Goal: Task Accomplishment & Management: Use online tool/utility

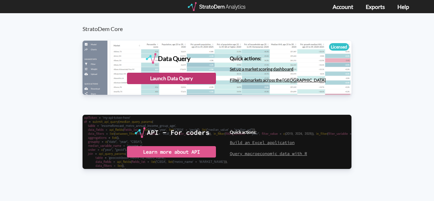
click at [179, 79] on div "Launch Data Query" at bounding box center [171, 78] width 89 height 11
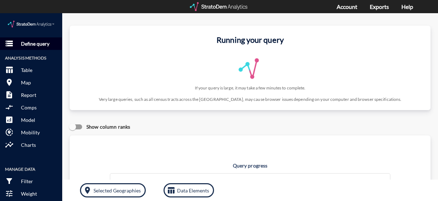
click p "Define query"
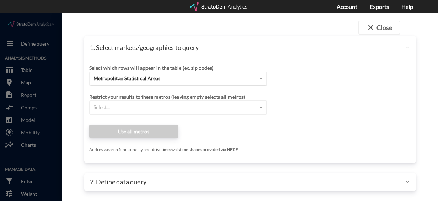
click div "Metropolitan Statistical Areas"
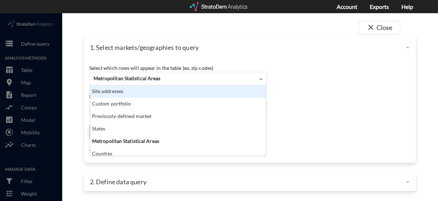
click div "Site addresses"
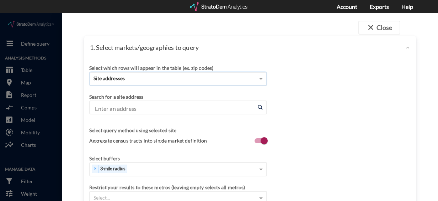
click input "Enter an address"
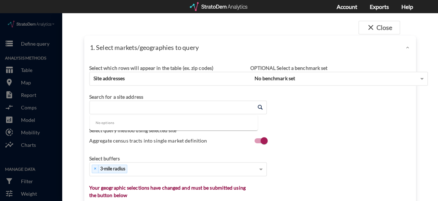
paste input "[STREET_ADDRESS]"
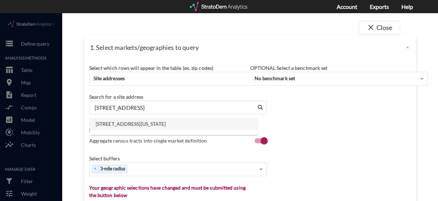
click li "[STREET_ADDRESS][US_STATE]"
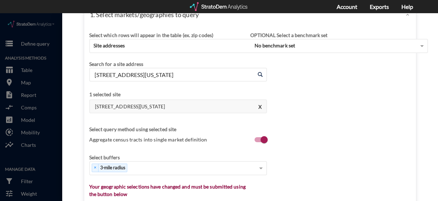
scroll to position [33, 0]
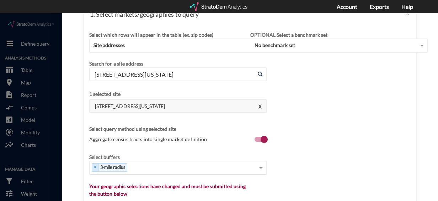
type input "[STREET_ADDRESS][US_STATE]"
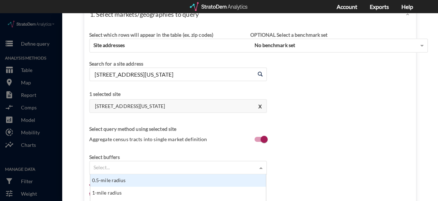
scroll to position [44, 0]
click div "Select..."
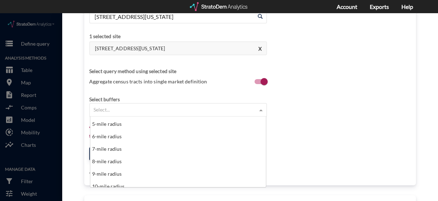
scroll to position [60, 0]
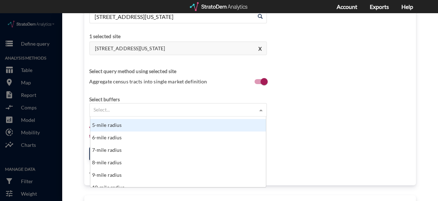
click div "5-mile radius"
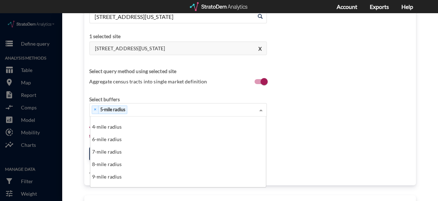
scroll to position [53, 0]
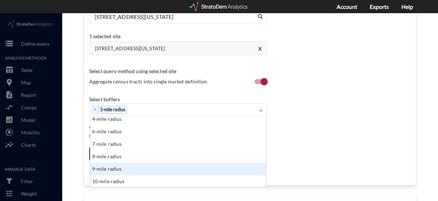
click div "9-mile radius"
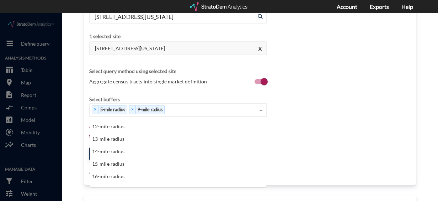
scroll to position [121, 0]
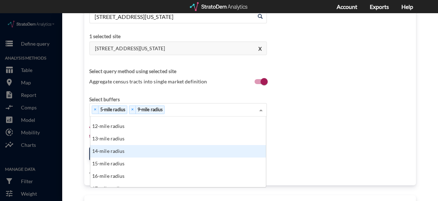
click div "14-mile radius"
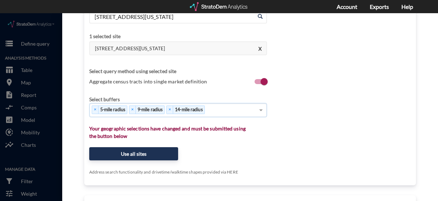
click div "Select which rows will appear in the table (ex. zip codes) Site addresses Selec…"
click button "Use all sites"
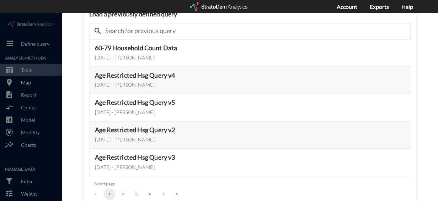
scroll to position [123, 0]
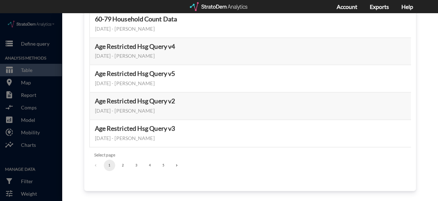
click button "3"
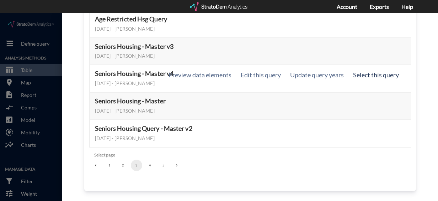
click button "Select this query"
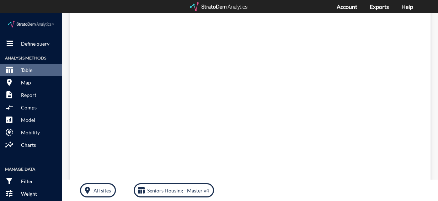
scroll to position [0, 0]
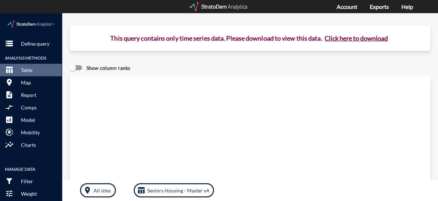
click button "Click here to download"
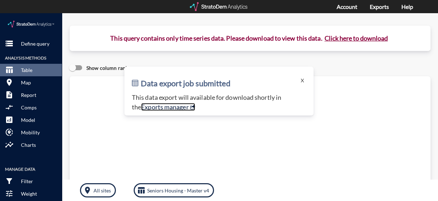
click link "Exports manager"
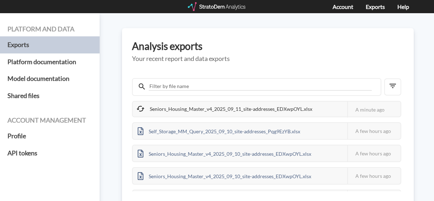
scroll to position [3, 0]
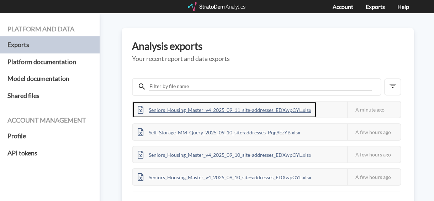
click at [158, 115] on div "Seniors_Housing_Master_v4_2025_09_11_site-addresses_EDXwpOYL.xlsx" at bounding box center [225, 109] width 184 height 16
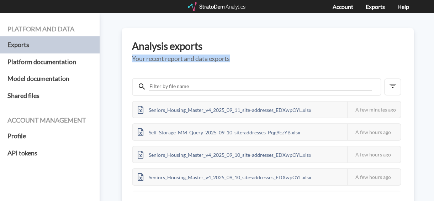
drag, startPoint x: 411, startPoint y: 1, endPoint x: 267, endPoint y: 52, distance: 152.1
click at [267, 52] on div "Analysis exports Your recent report and data exports Seniors_Housing_Master_v4_…" at bounding box center [268, 115] width 292 height 175
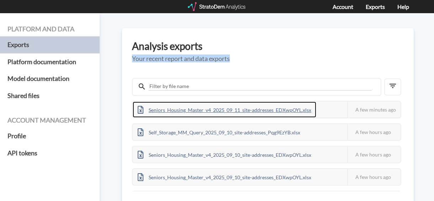
click at [255, 112] on div "Seniors_Housing_Master_v4_2025_09_11_site-addresses_EDXwpOYL.xlsx" at bounding box center [225, 109] width 184 height 16
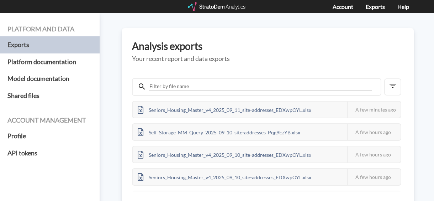
click at [153, 48] on h3 "Analysis exports" at bounding box center [268, 46] width 272 height 11
